Goal: Information Seeking & Learning: Learn about a topic

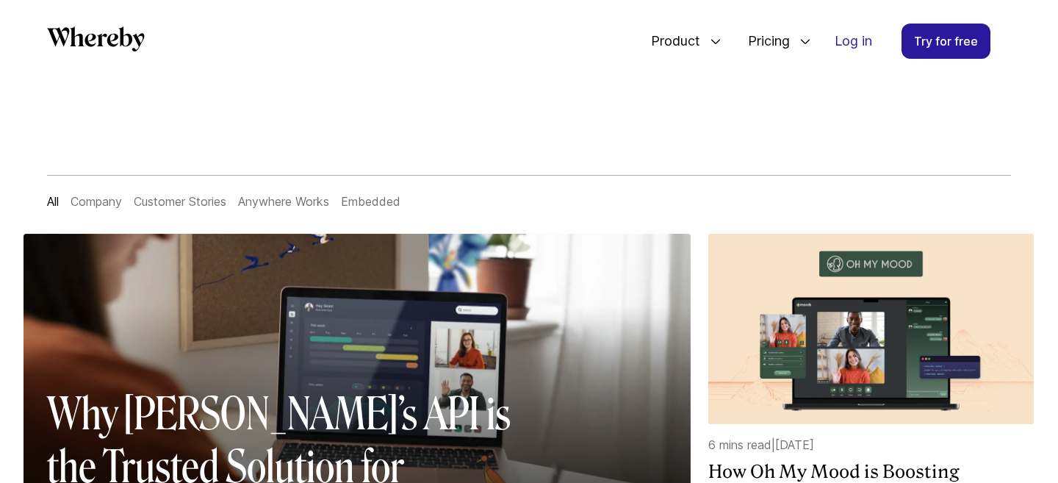
scroll to position [23, 0]
click at [183, 200] on link "Customer Stories" at bounding box center [180, 201] width 93 height 15
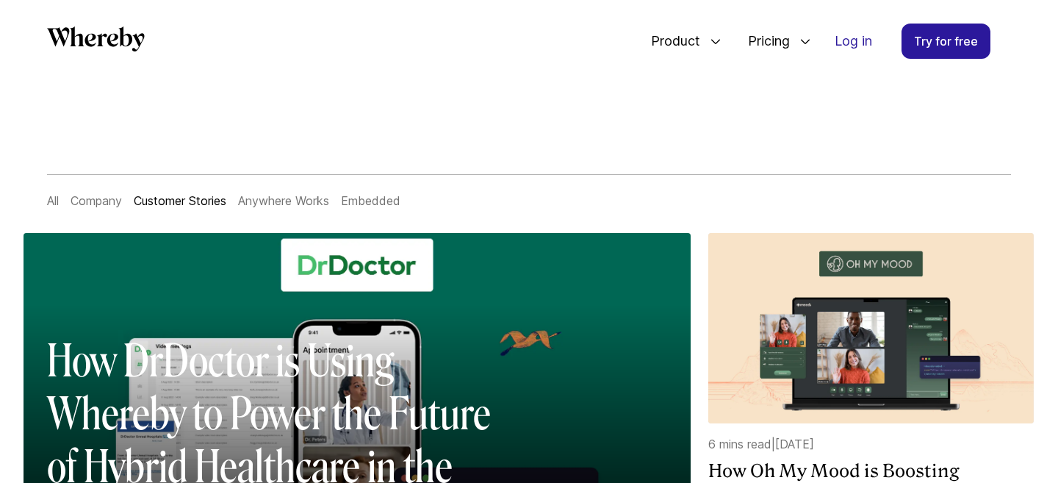
scroll to position [32, 0]
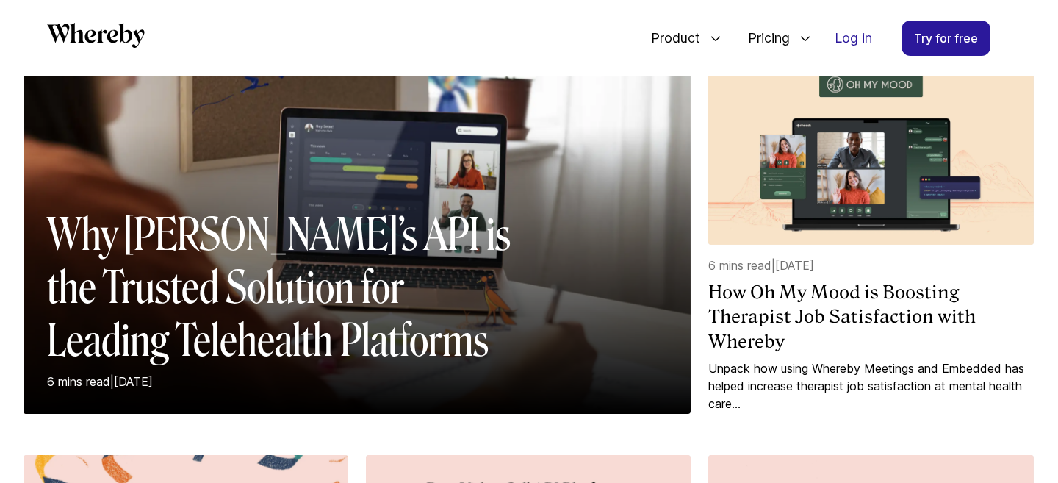
scroll to position [196, 0]
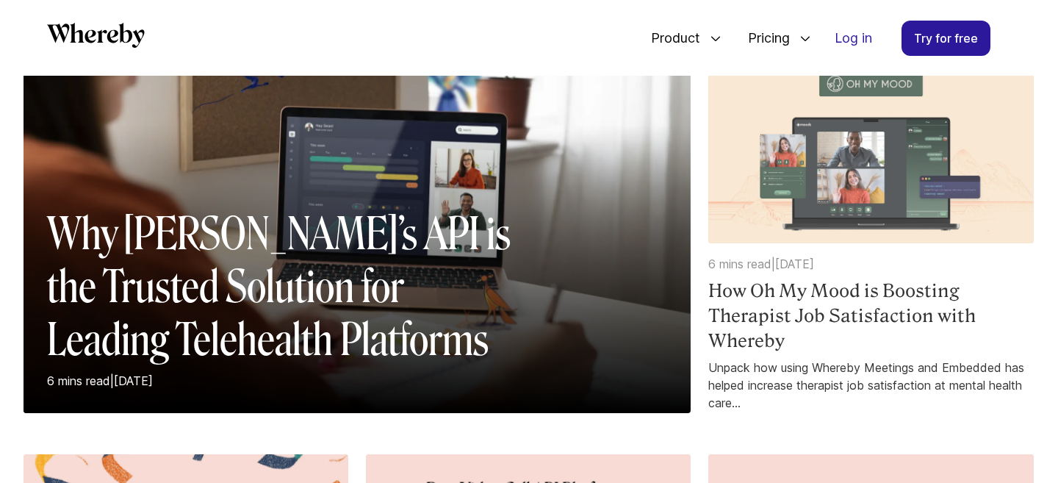
click at [807, 143] on img at bounding box center [871, 148] width 325 height 190
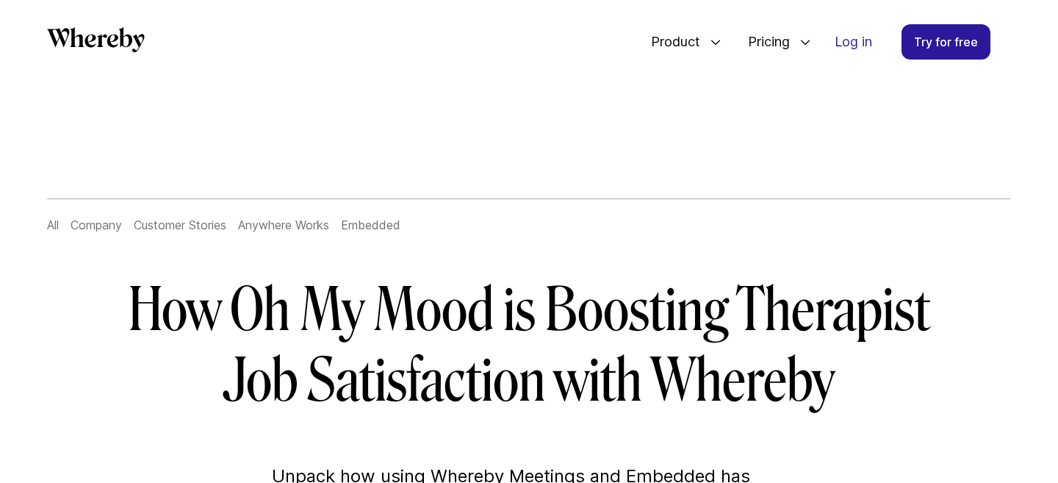
click at [54, 224] on link "All" at bounding box center [53, 225] width 12 height 15
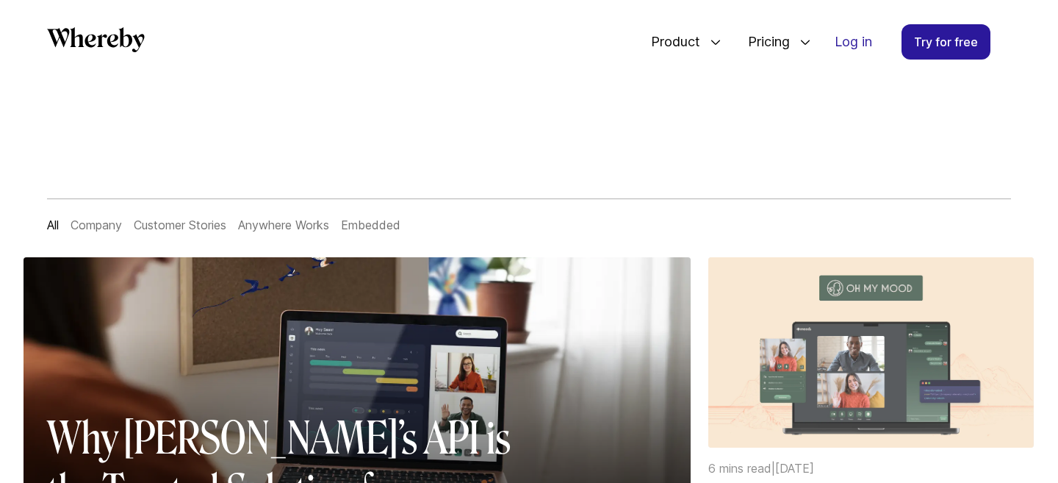
click at [819, 286] on img at bounding box center [871, 352] width 325 height 190
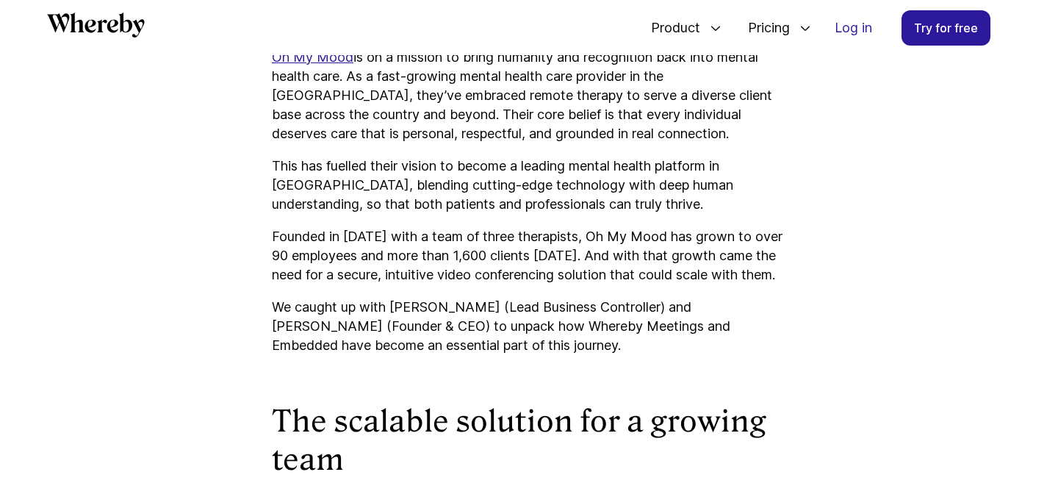
scroll to position [962, 0]
